Goal: Check status: Check status

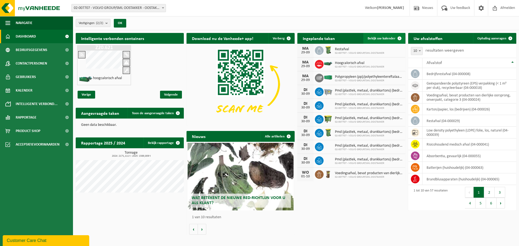
click at [378, 39] on span "Bekijk uw kalender" at bounding box center [382, 39] width 28 height 4
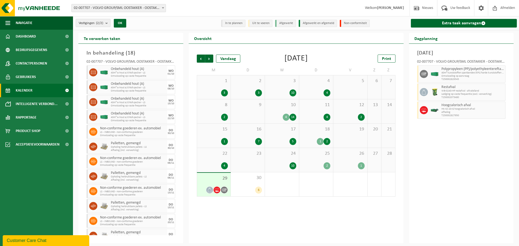
click at [348, 159] on div "26 1" at bounding box center [351, 160] width 34 height 24
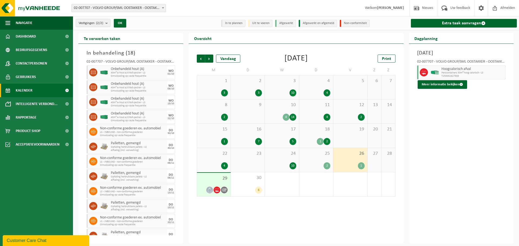
click at [316, 162] on div "25 2" at bounding box center [316, 160] width 34 height 24
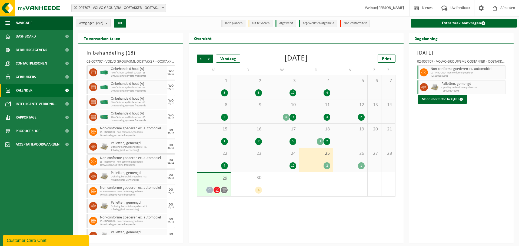
click at [295, 157] on div "24 10" at bounding box center [282, 160] width 34 height 24
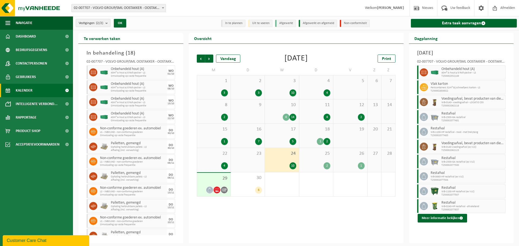
click at [242, 156] on span "23" at bounding box center [248, 154] width 28 height 6
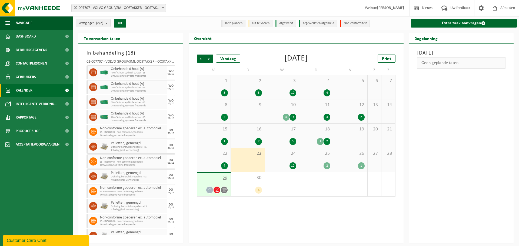
click at [220, 157] on div "22 4" at bounding box center [214, 160] width 34 height 24
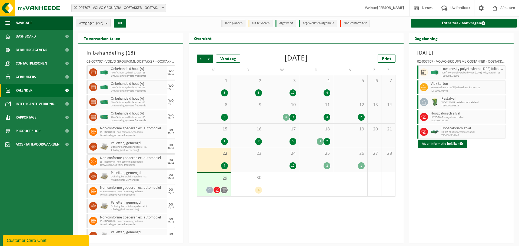
click at [286, 156] on span "24" at bounding box center [282, 154] width 28 height 6
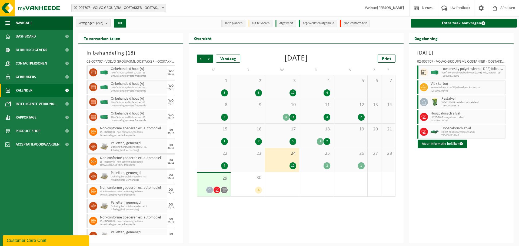
click at [317, 157] on div "25 2" at bounding box center [316, 160] width 34 height 24
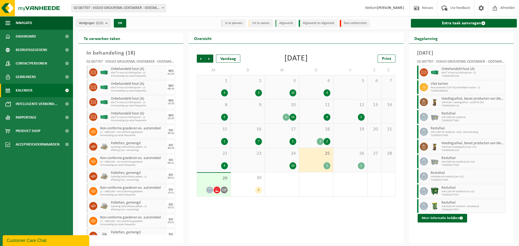
click at [355, 159] on div "26 1" at bounding box center [351, 160] width 34 height 24
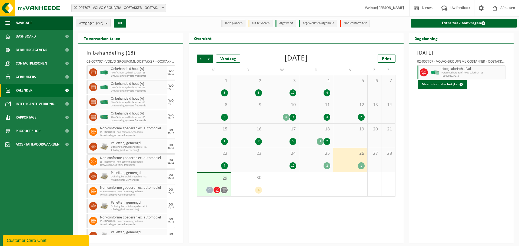
click at [311, 158] on div "25 2" at bounding box center [316, 160] width 34 height 24
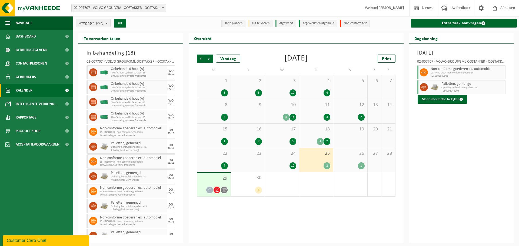
click at [290, 151] on span "24" at bounding box center [282, 154] width 28 height 6
